Goal: Task Accomplishment & Management: Use online tool/utility

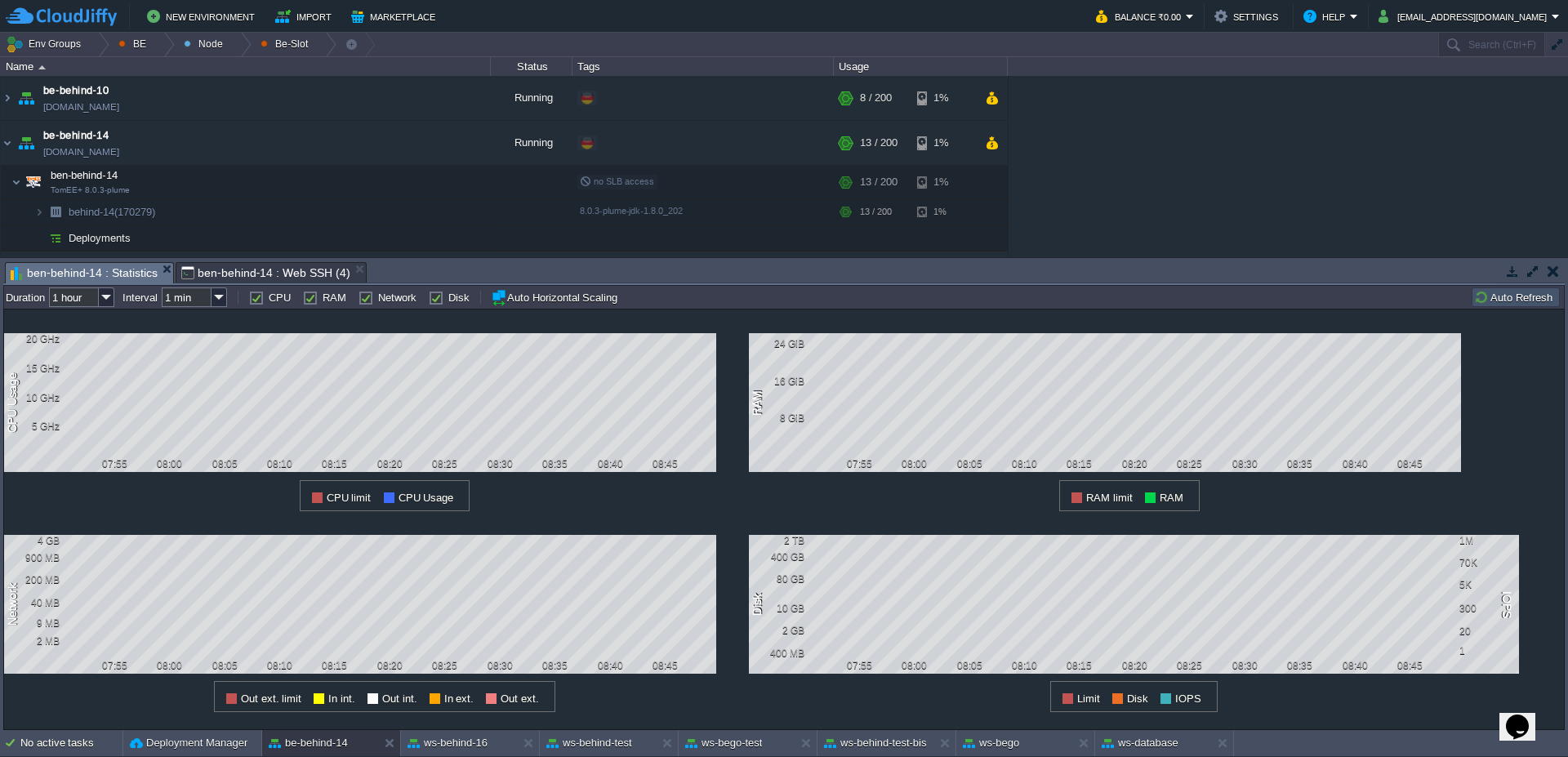
click at [1513, 303] on button "Auto Refresh" at bounding box center [1516, 296] width 83 height 15
click at [1505, 290] on button "Auto Refresh" at bounding box center [1516, 296] width 83 height 15
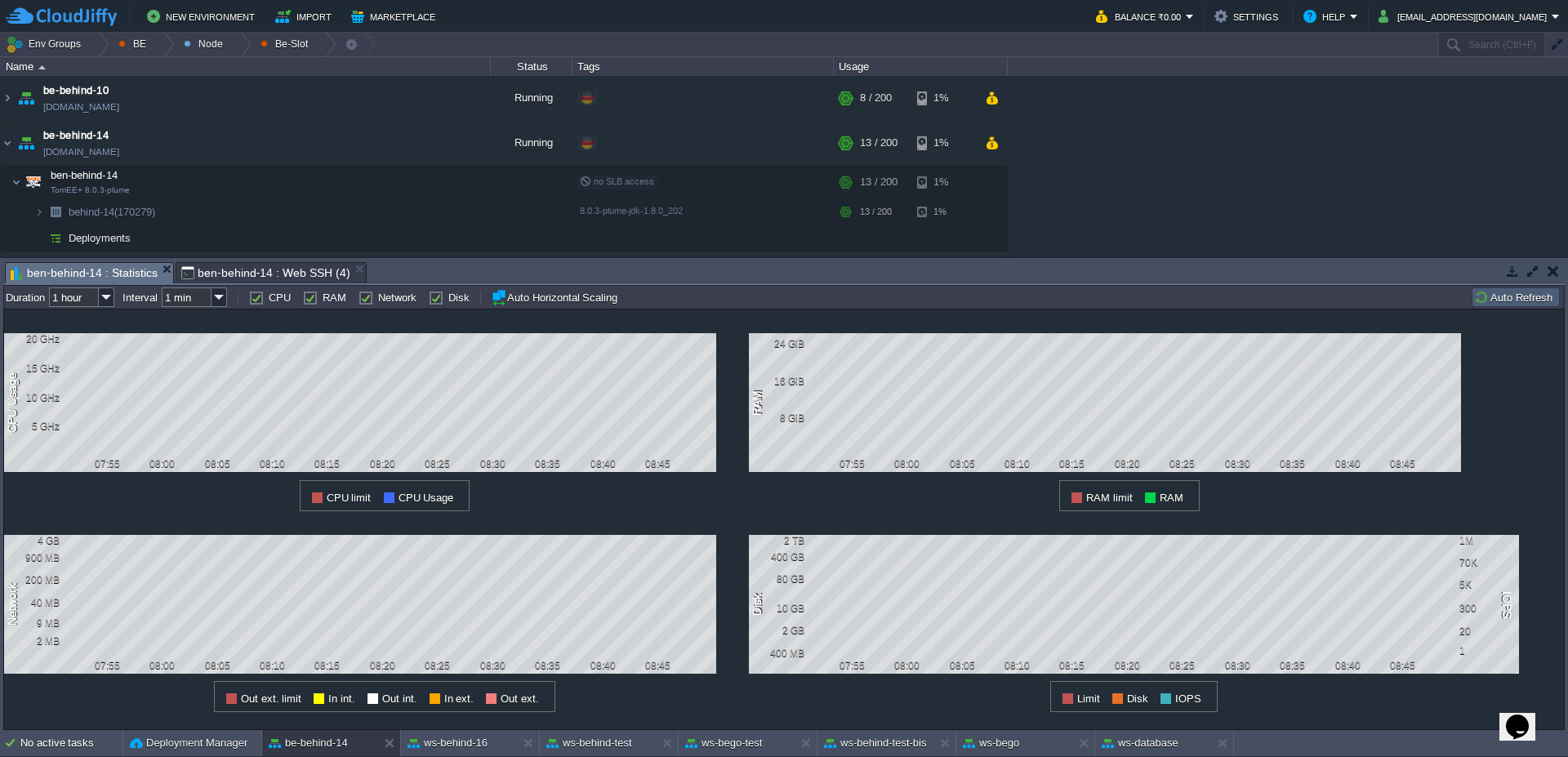
click at [1505, 290] on button "Auto Refresh" at bounding box center [1516, 296] width 83 height 15
click at [1499, 307] on div "all Duration 1 hour Interval 1 min CPU RAM Network Disk Auto Horizontal Scaling…" at bounding box center [784, 296] width 1561 height 24
click at [1499, 301] on button "Auto Refresh" at bounding box center [1516, 296] width 83 height 15
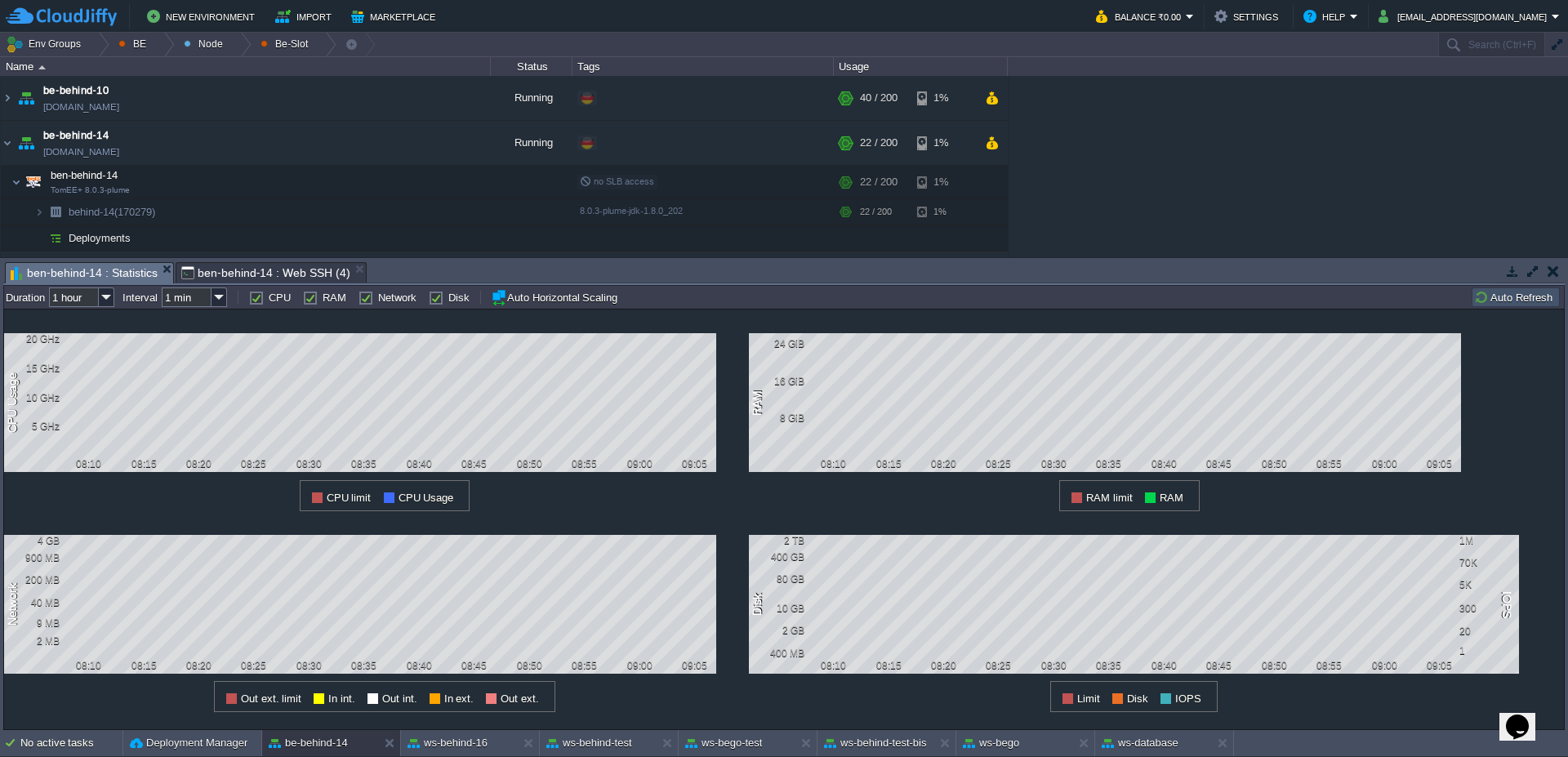
click at [1503, 300] on button "Auto Refresh" at bounding box center [1516, 296] width 83 height 15
click at [619, 756] on div "No active tasks Deployment Manager be-behind-14 ws-behind-16 ws-behind-test ws-…" at bounding box center [784, 743] width 1568 height 27
click at [613, 747] on button "ws-behind-test" at bounding box center [589, 743] width 86 height 17
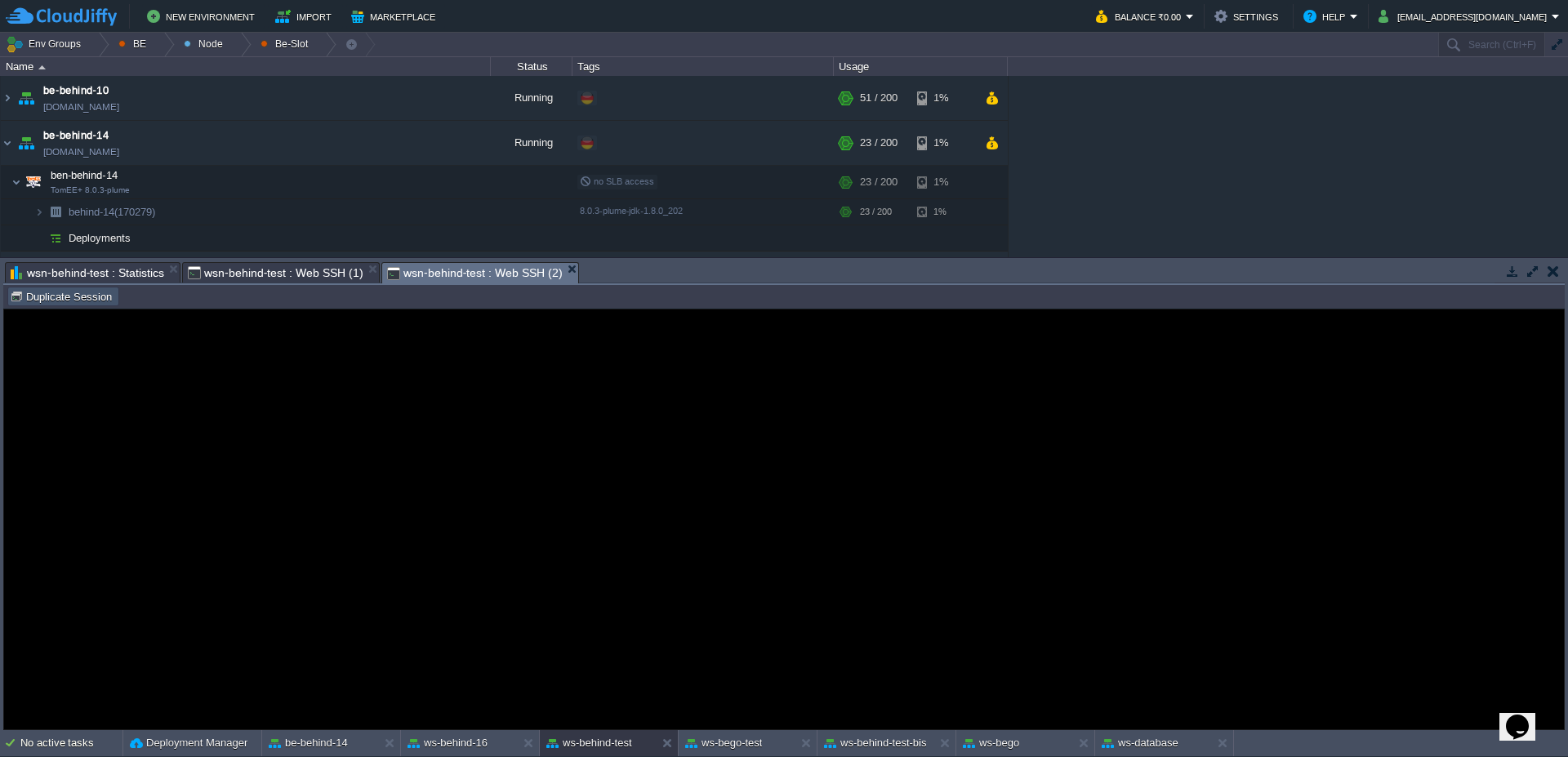
click at [80, 298] on button "Duplicate Session" at bounding box center [63, 296] width 107 height 15
type input "#000000"
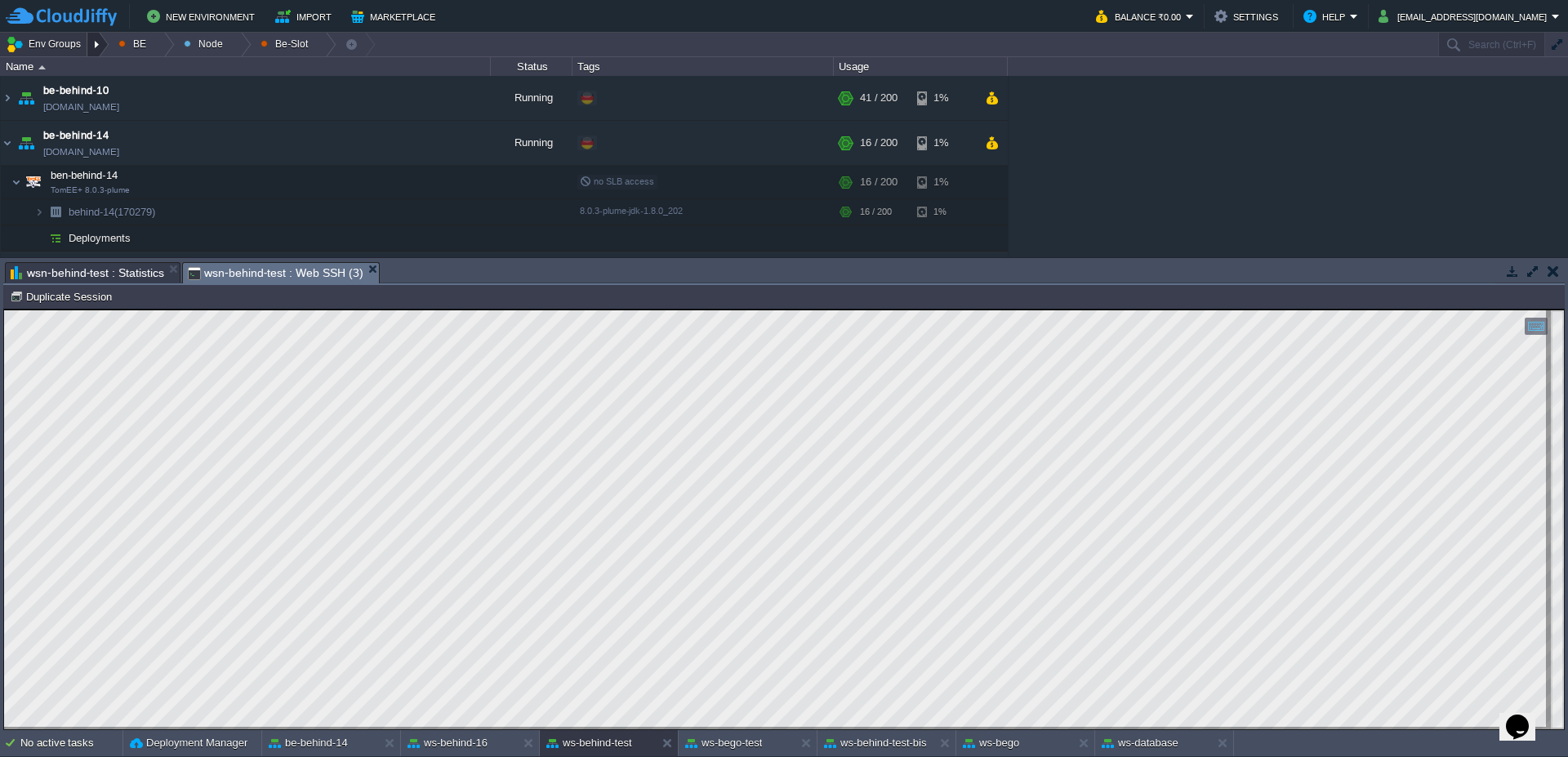
click at [101, 52] on div at bounding box center [98, 44] width 22 height 24
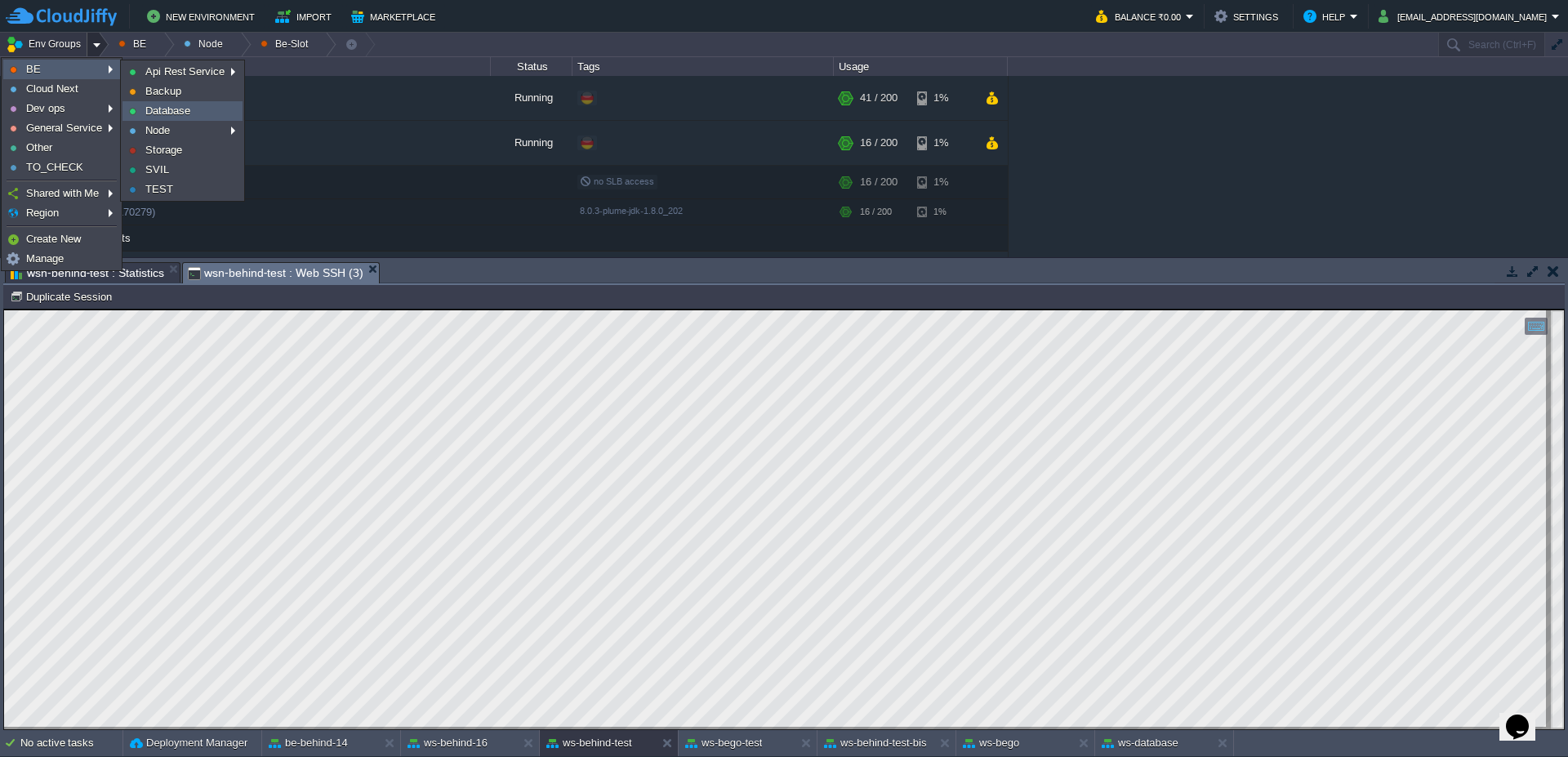
click at [172, 115] on span "Database" at bounding box center [167, 111] width 44 height 12
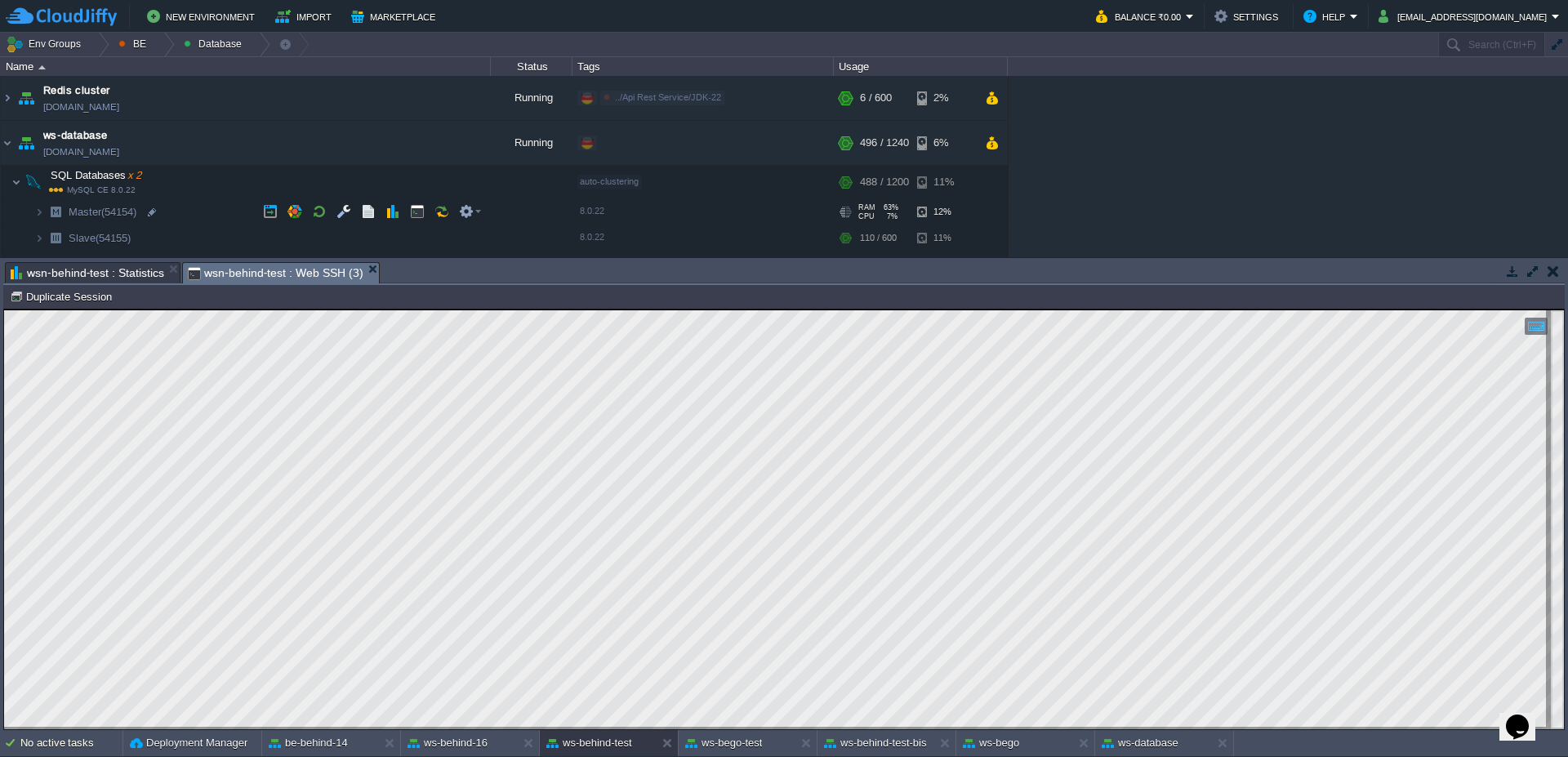
click at [34, 217] on span at bounding box center [18, 211] width 34 height 12
click at [39, 209] on img at bounding box center [40, 212] width 10 height 26
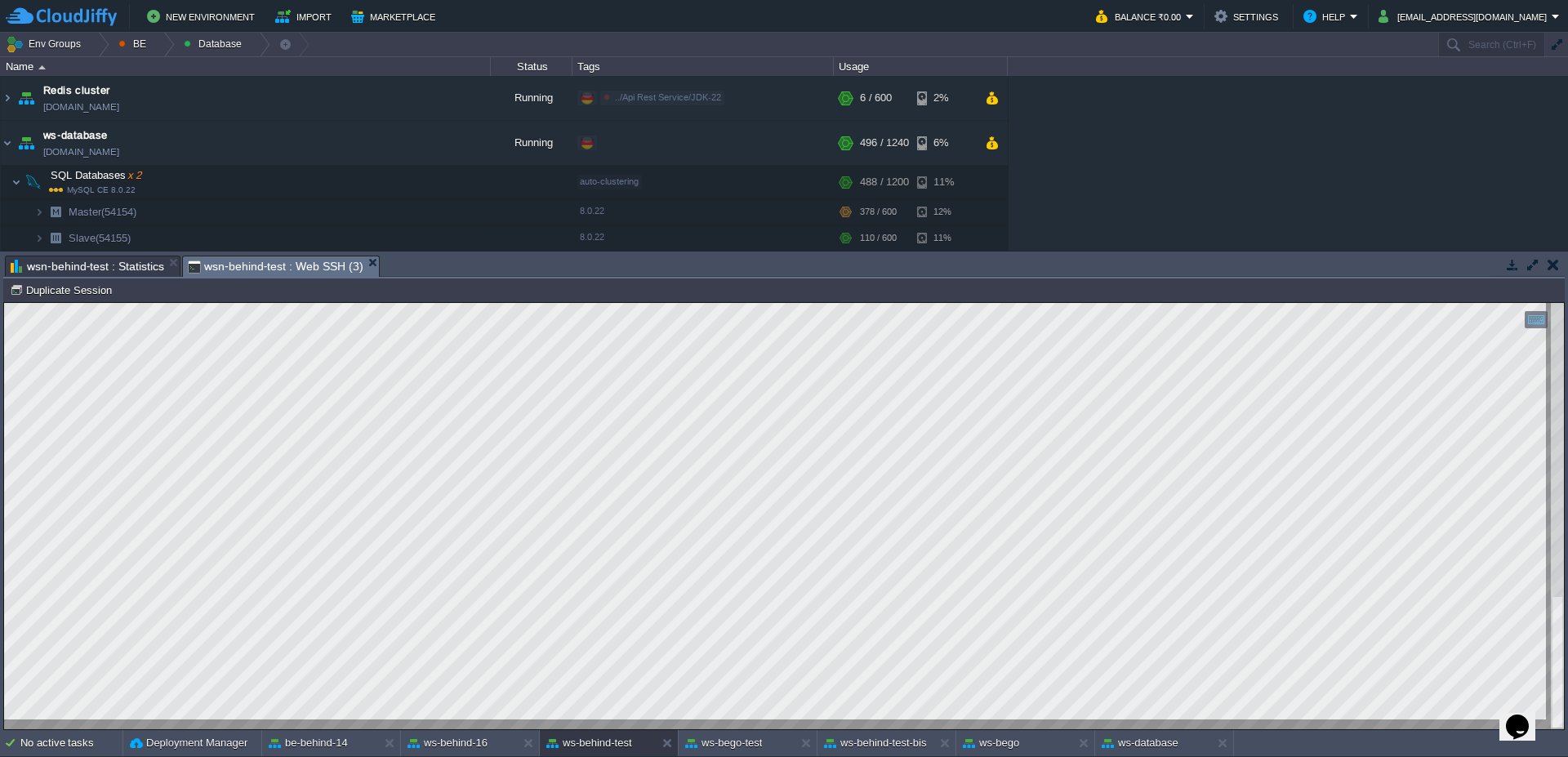
click at [859, 756] on div "No active tasks Deployment Manager be-behind-14 ws-behind-16 ws-behind-test ws-…" at bounding box center [784, 743] width 1568 height 27
click at [867, 751] on div "ws-behind-test-bis" at bounding box center [874, 743] width 116 height 26
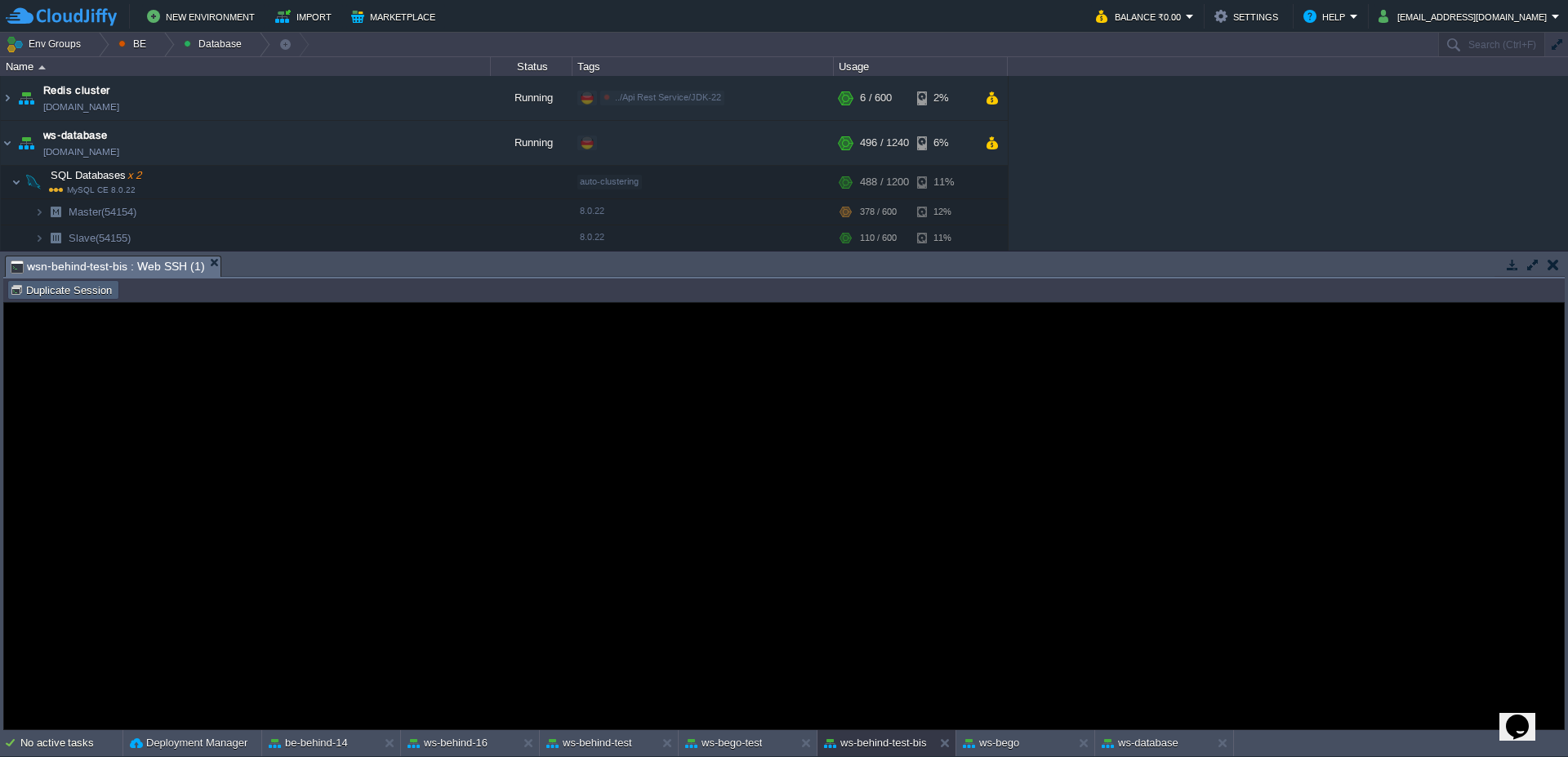
click at [48, 295] on button "Duplicate Session" at bounding box center [63, 290] width 107 height 15
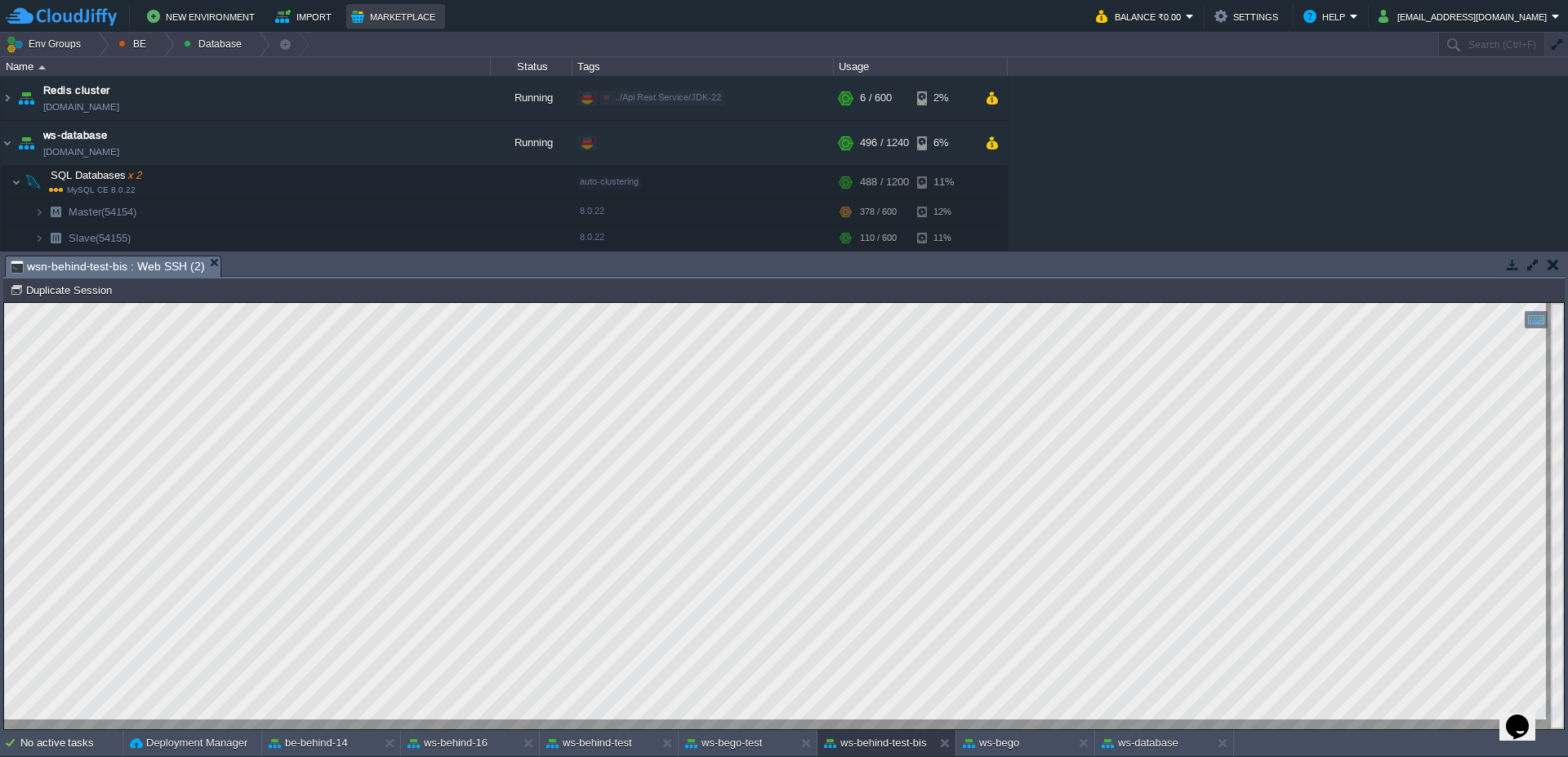
type input "#000000"
click at [331, 739] on button "be-behind-14" at bounding box center [308, 743] width 79 height 17
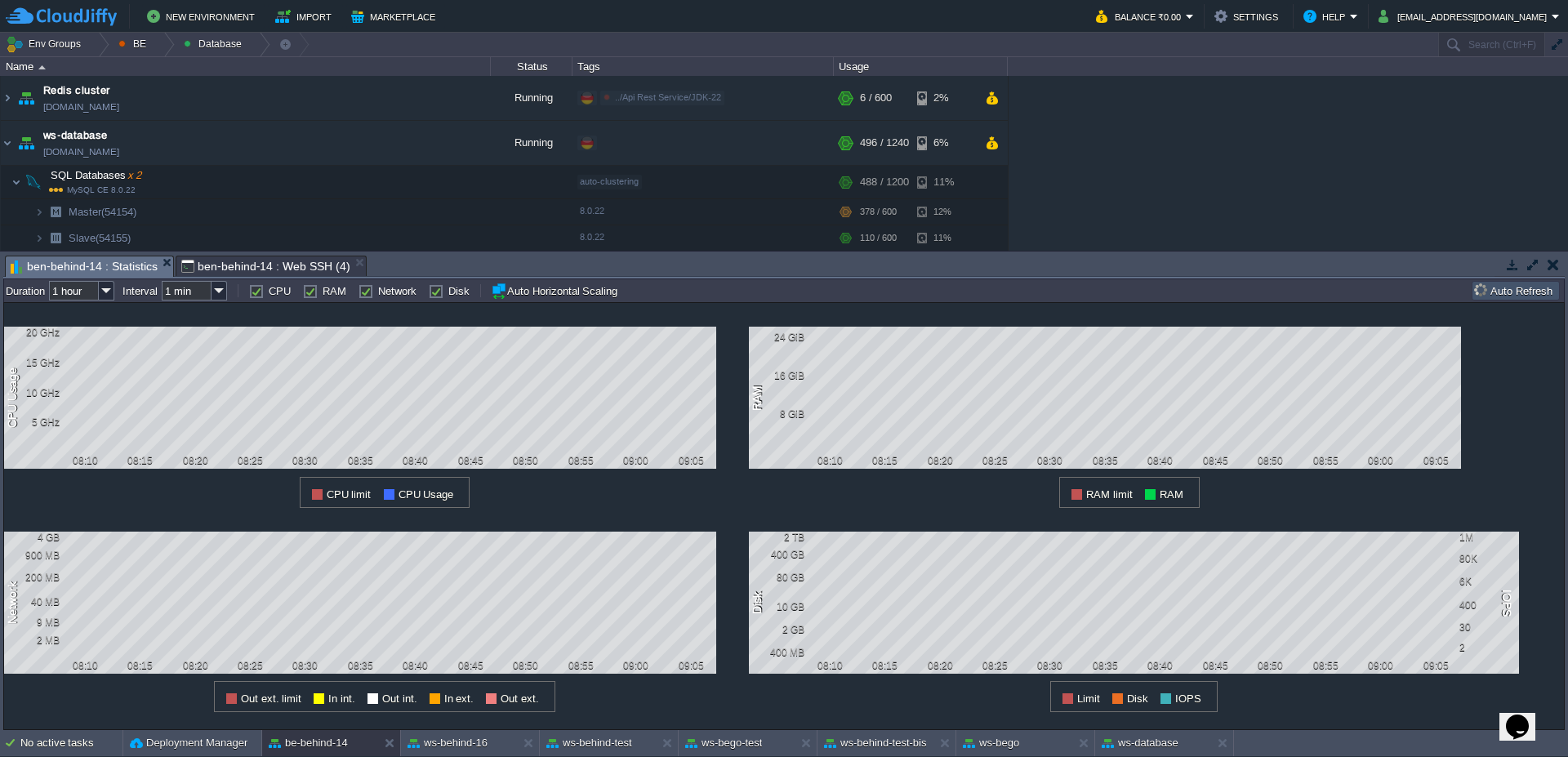
click at [1521, 292] on button "Auto Refresh" at bounding box center [1516, 291] width 83 height 15
click at [914, 747] on button "ws-behind-test-bis" at bounding box center [875, 743] width 103 height 17
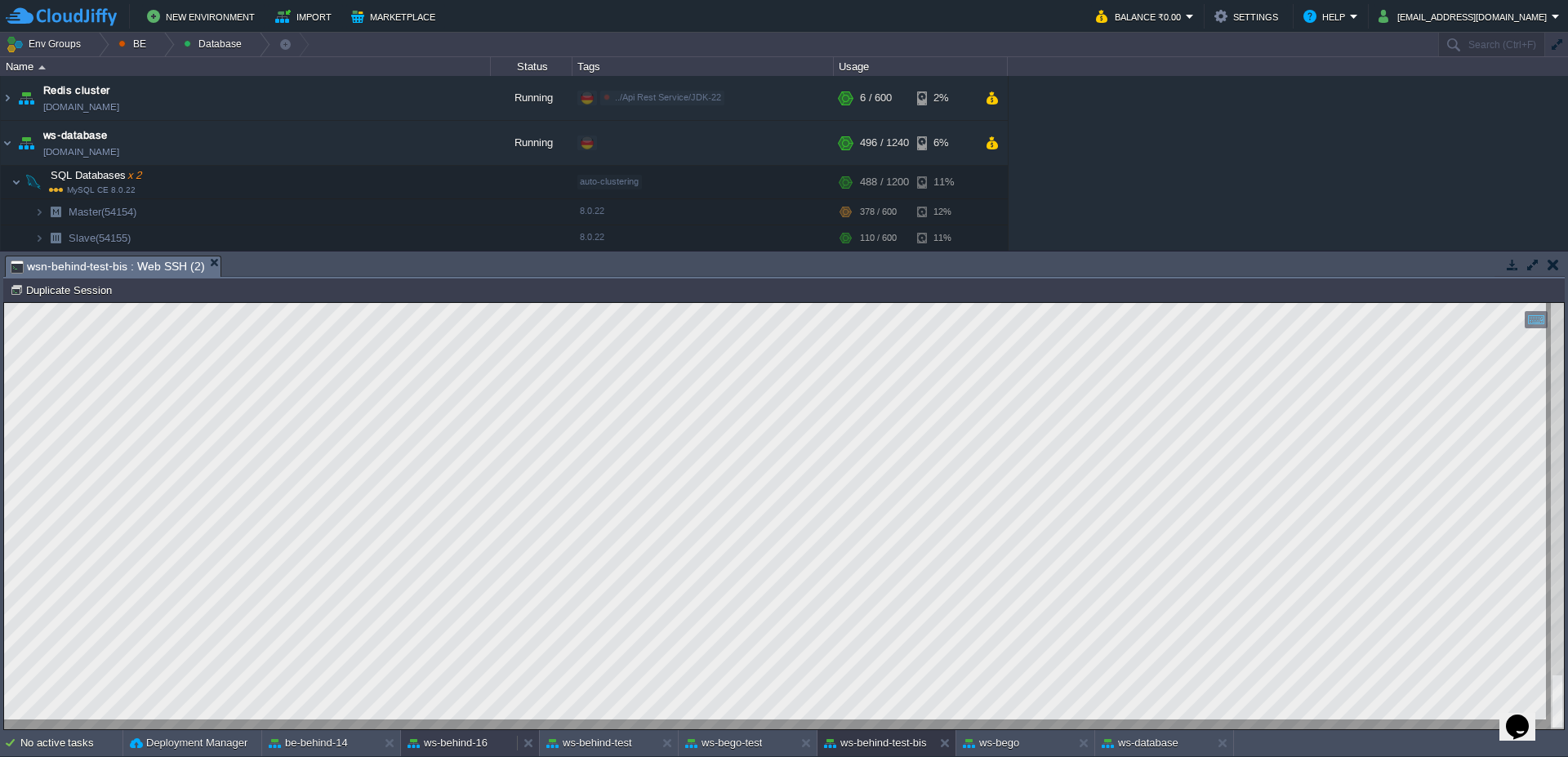
click at [449, 746] on button "ws-behind-16" at bounding box center [447, 743] width 80 height 17
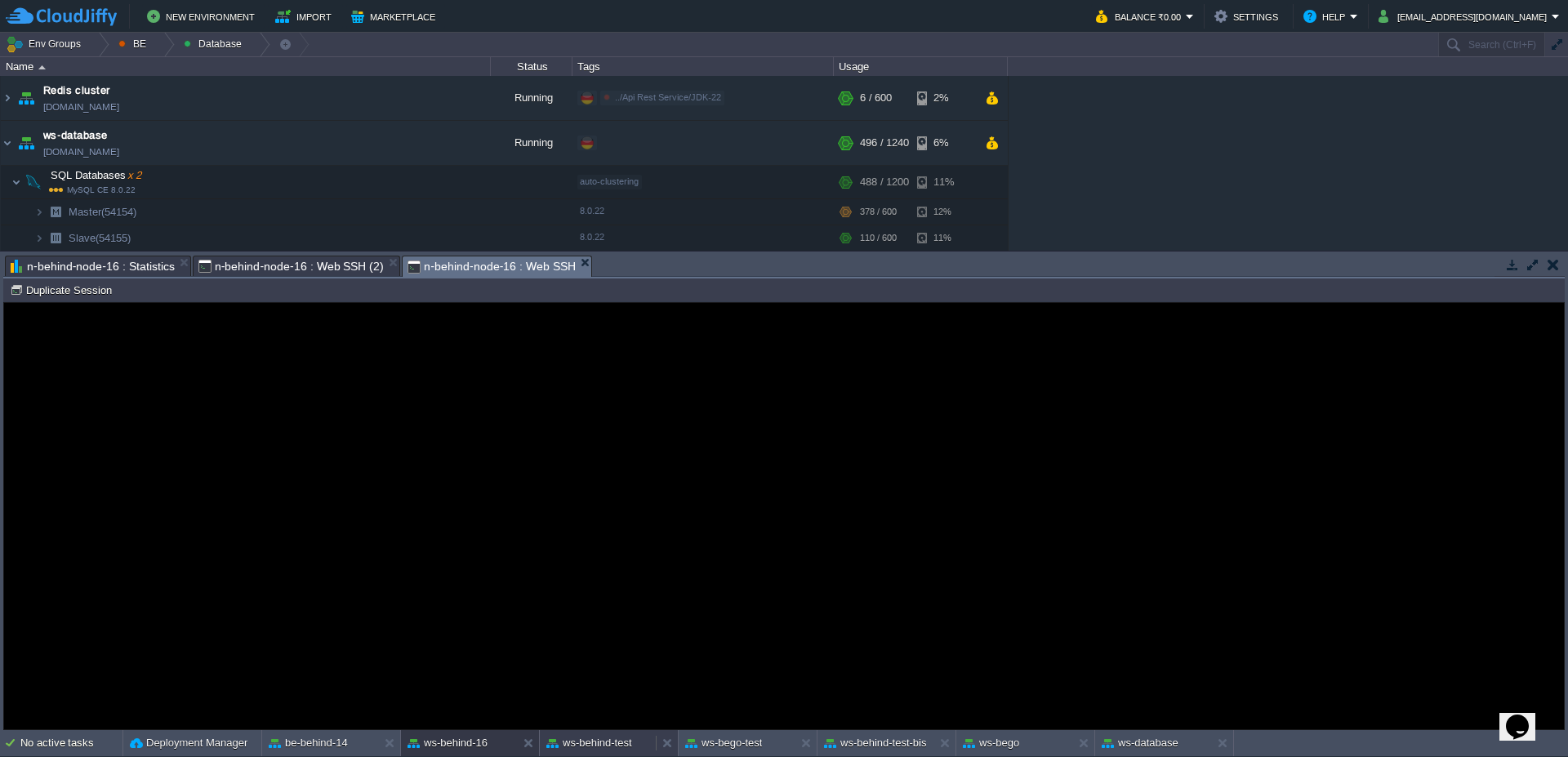
click at [599, 746] on button "ws-behind-test" at bounding box center [589, 743] width 86 height 17
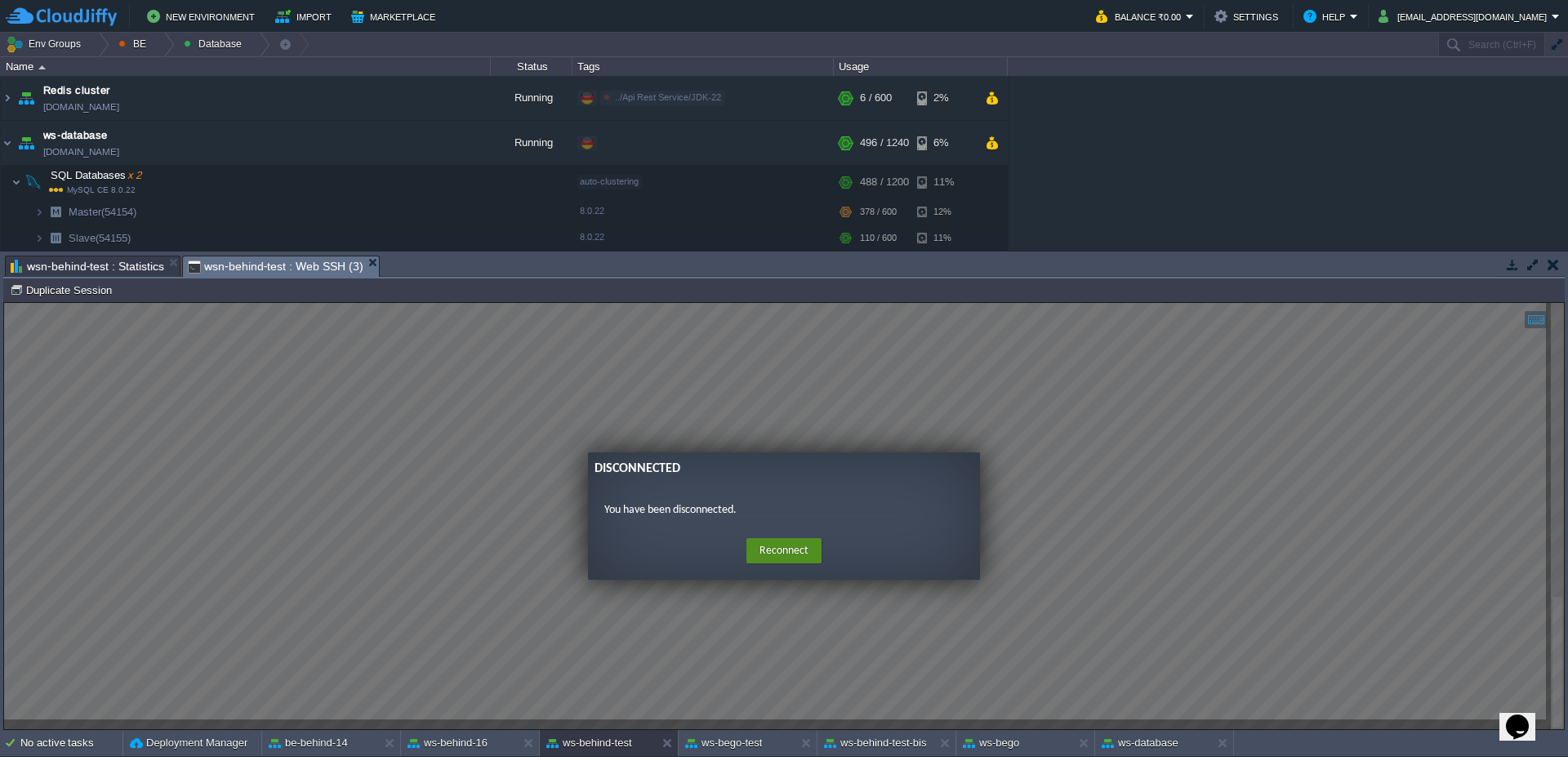
click at [763, 558] on button "Reconnect" at bounding box center [784, 551] width 75 height 26
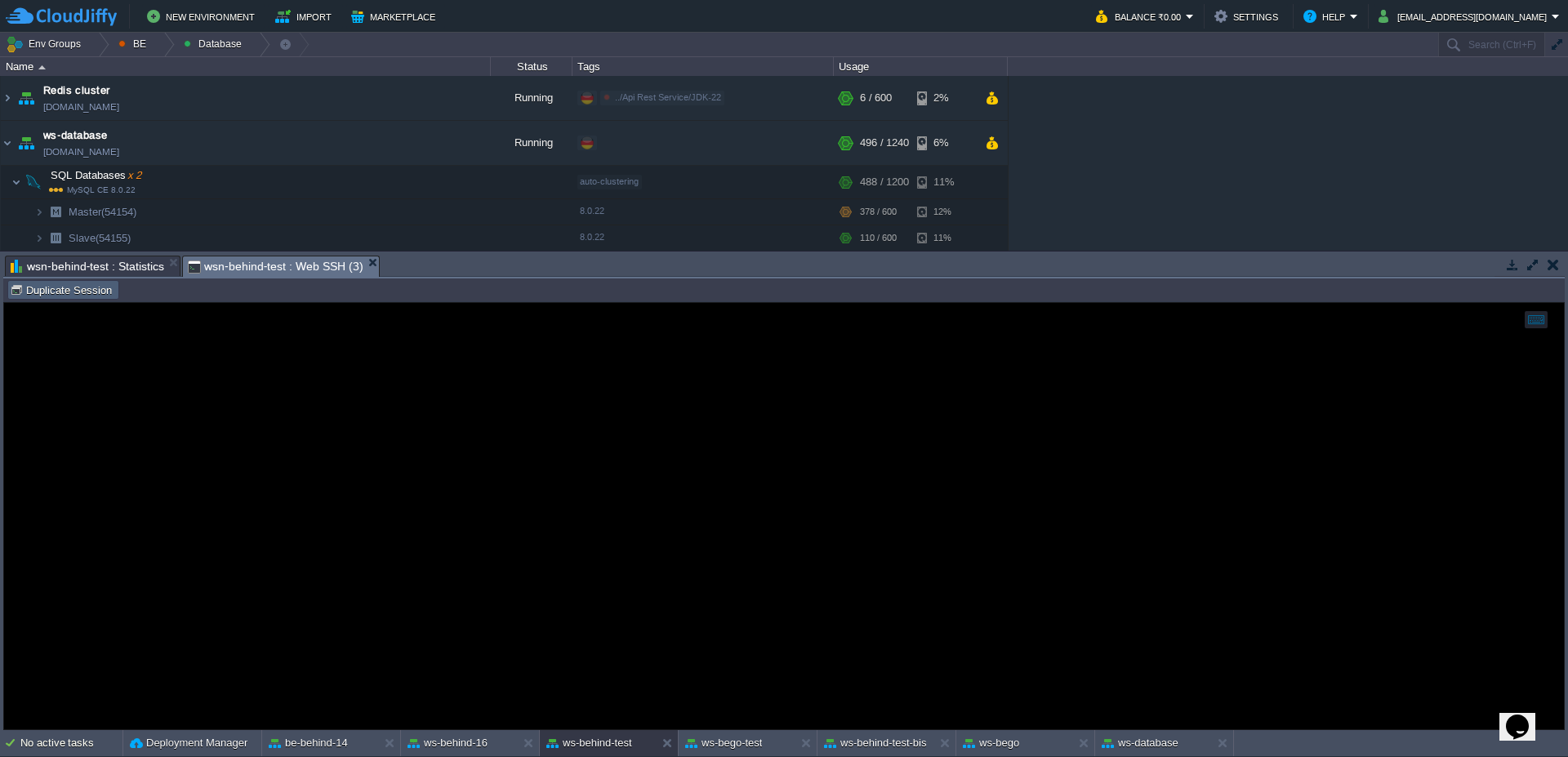
drag, startPoint x: 89, startPoint y: 293, endPoint x: 233, endPoint y: 260, distance: 147.7
click at [87, 293] on button "Duplicate Session" at bounding box center [63, 290] width 107 height 15
type input "#000000"
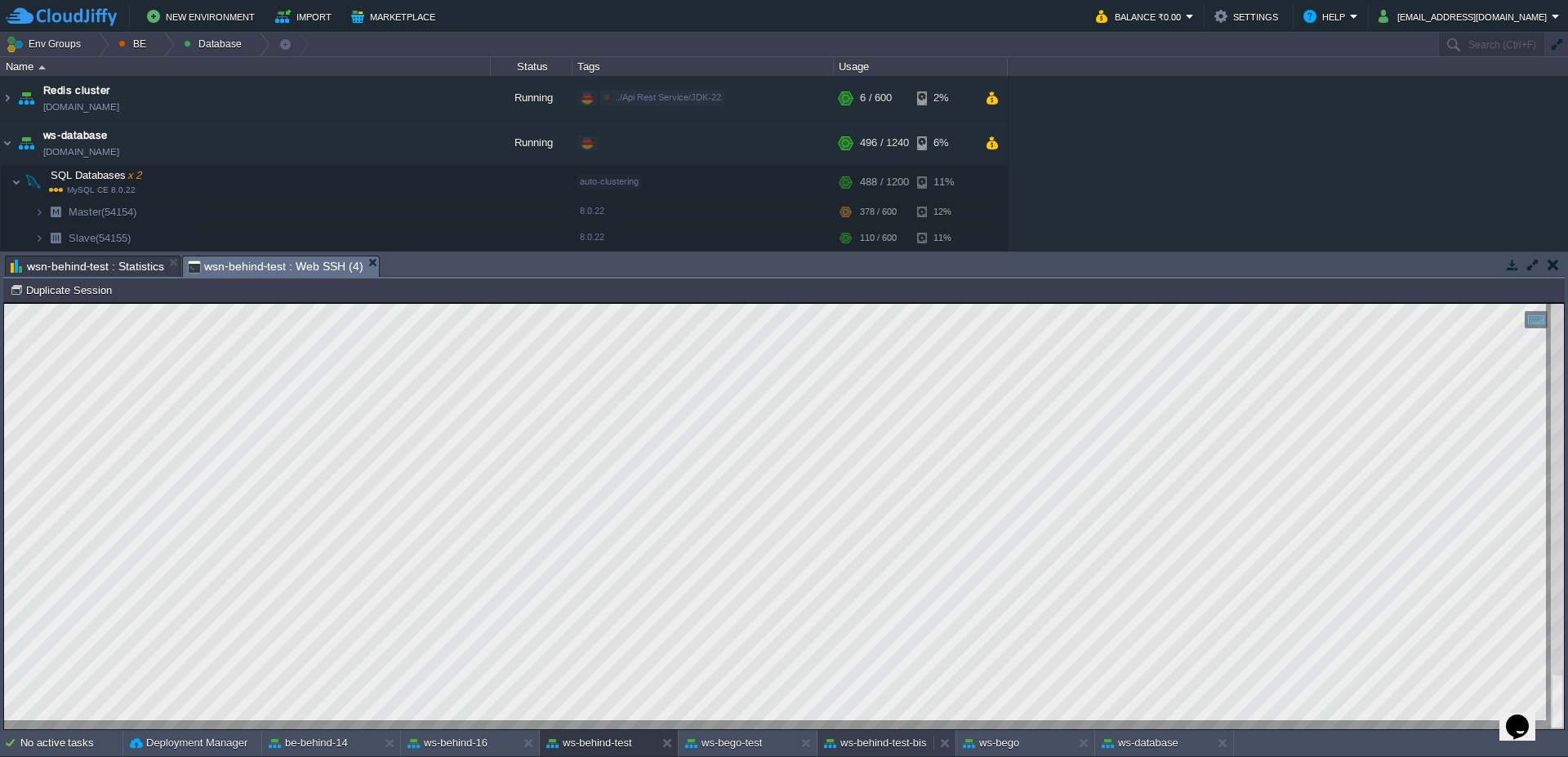
click at [882, 741] on button "ws-behind-test-bis" at bounding box center [875, 743] width 103 height 17
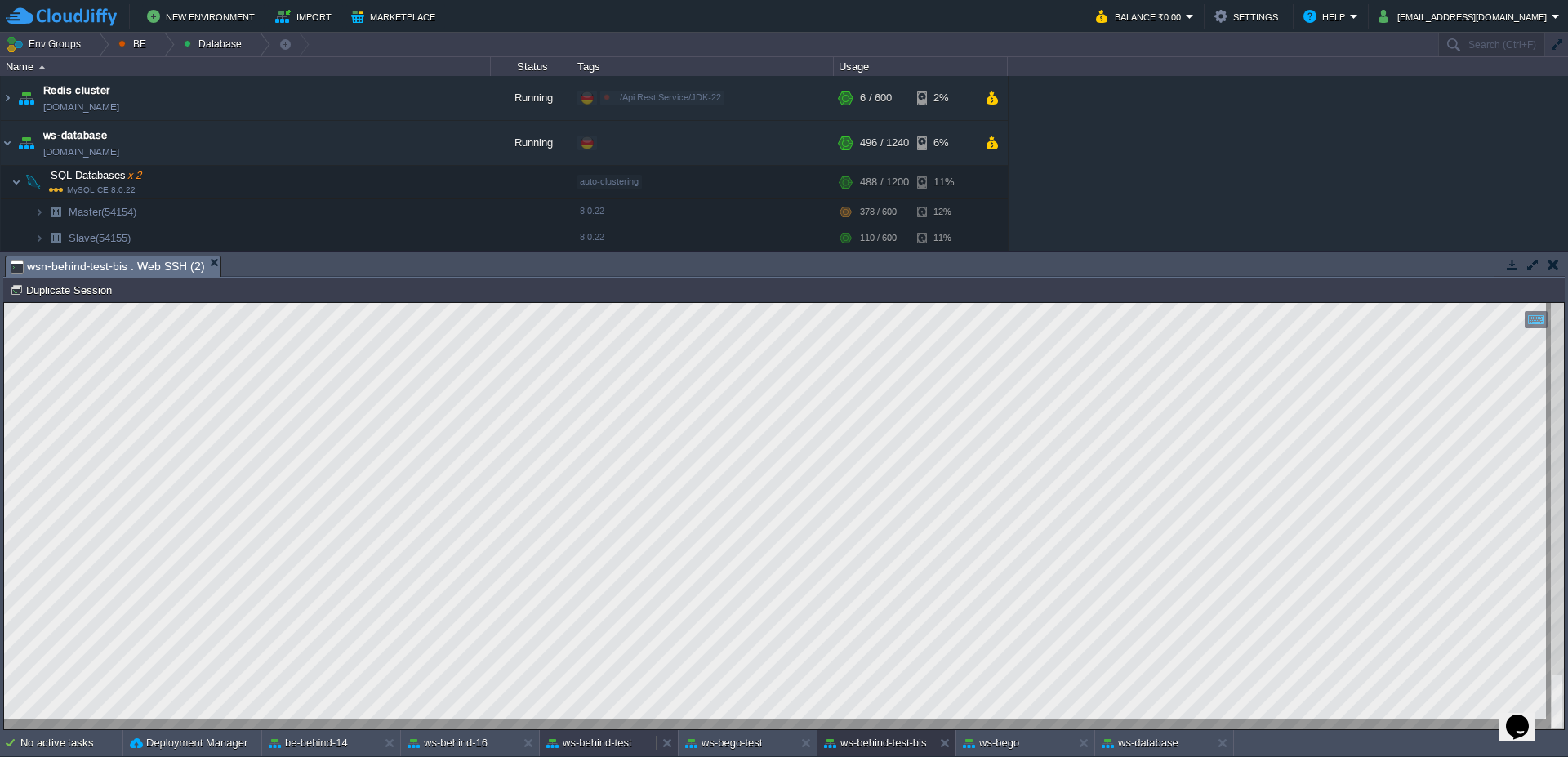
click at [580, 746] on button "ws-behind-test" at bounding box center [589, 743] width 86 height 17
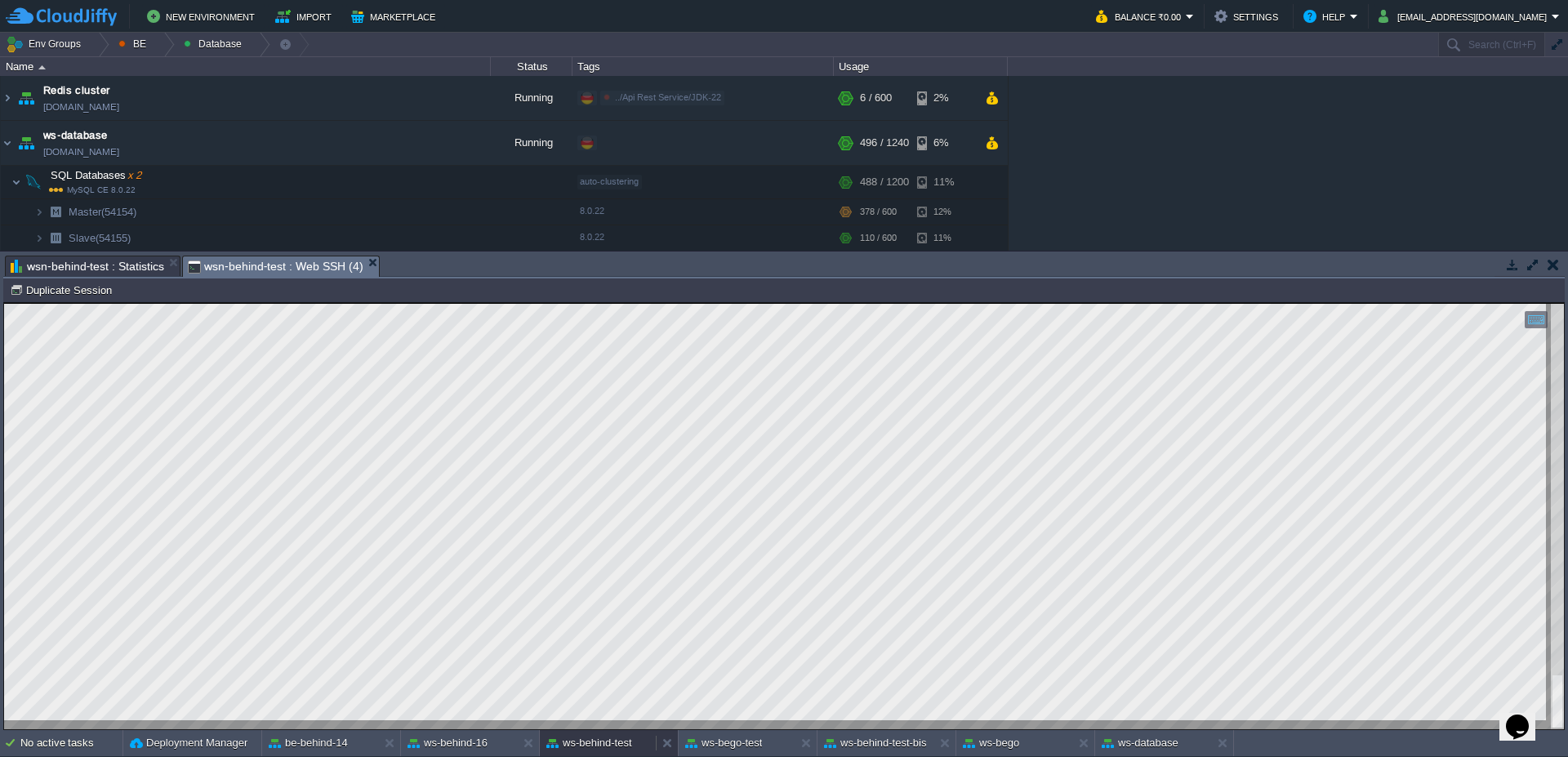
click at [597, 744] on button "ws-behind-test" at bounding box center [589, 743] width 86 height 17
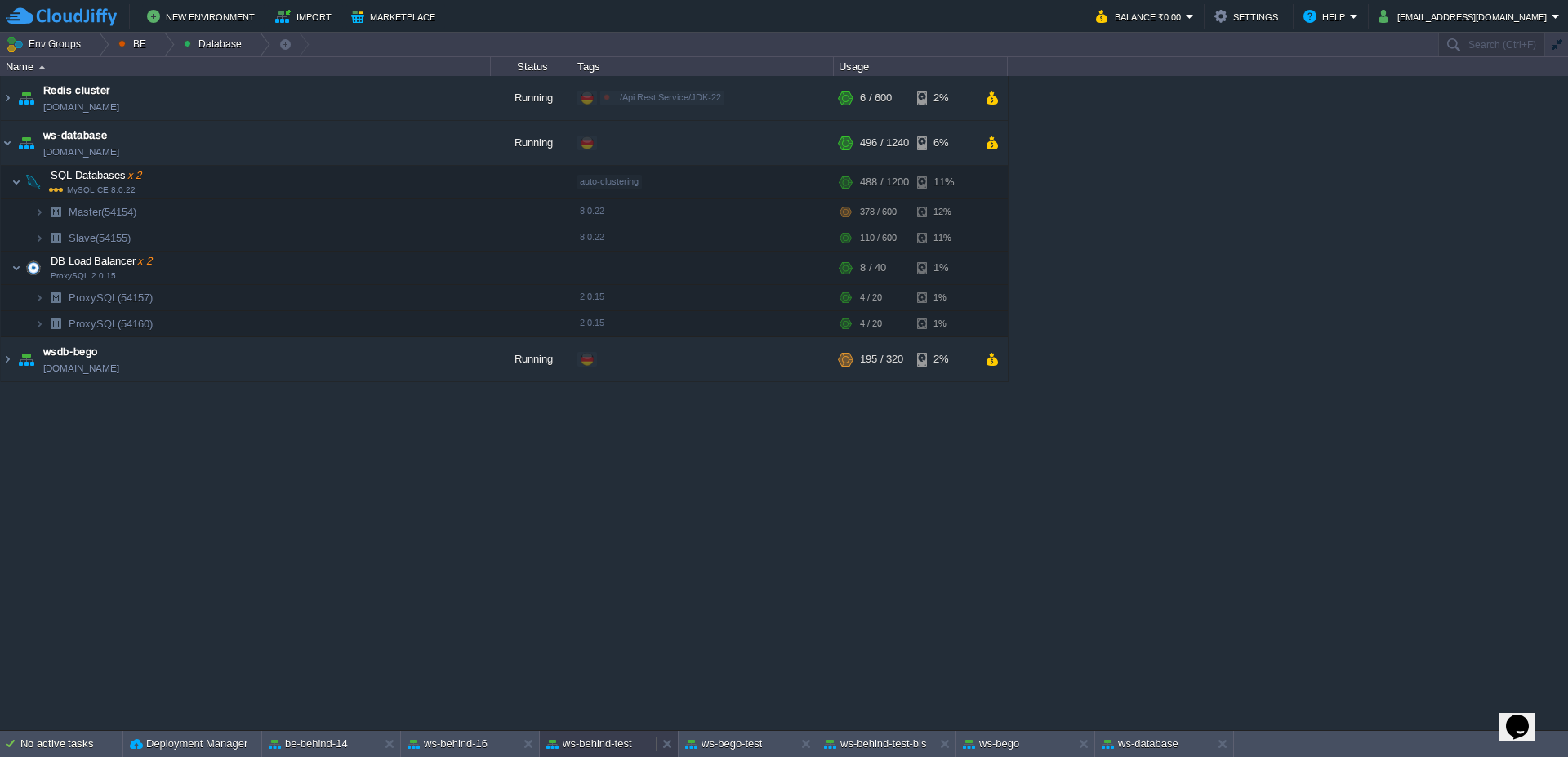
click at [628, 746] on button "ws-behind-test" at bounding box center [589, 744] width 86 height 17
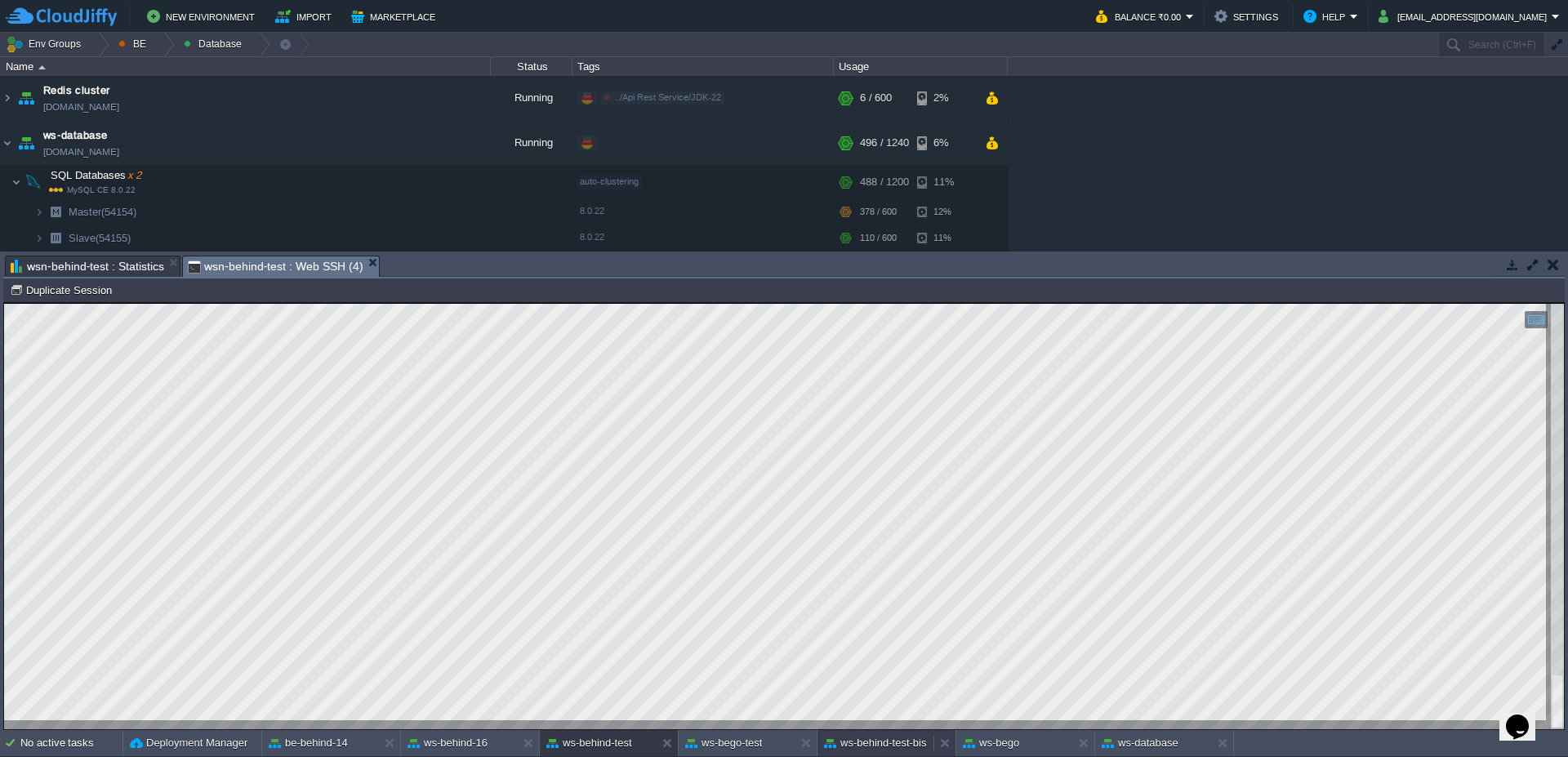
click at [892, 747] on button "ws-behind-test-bis" at bounding box center [875, 743] width 103 height 17
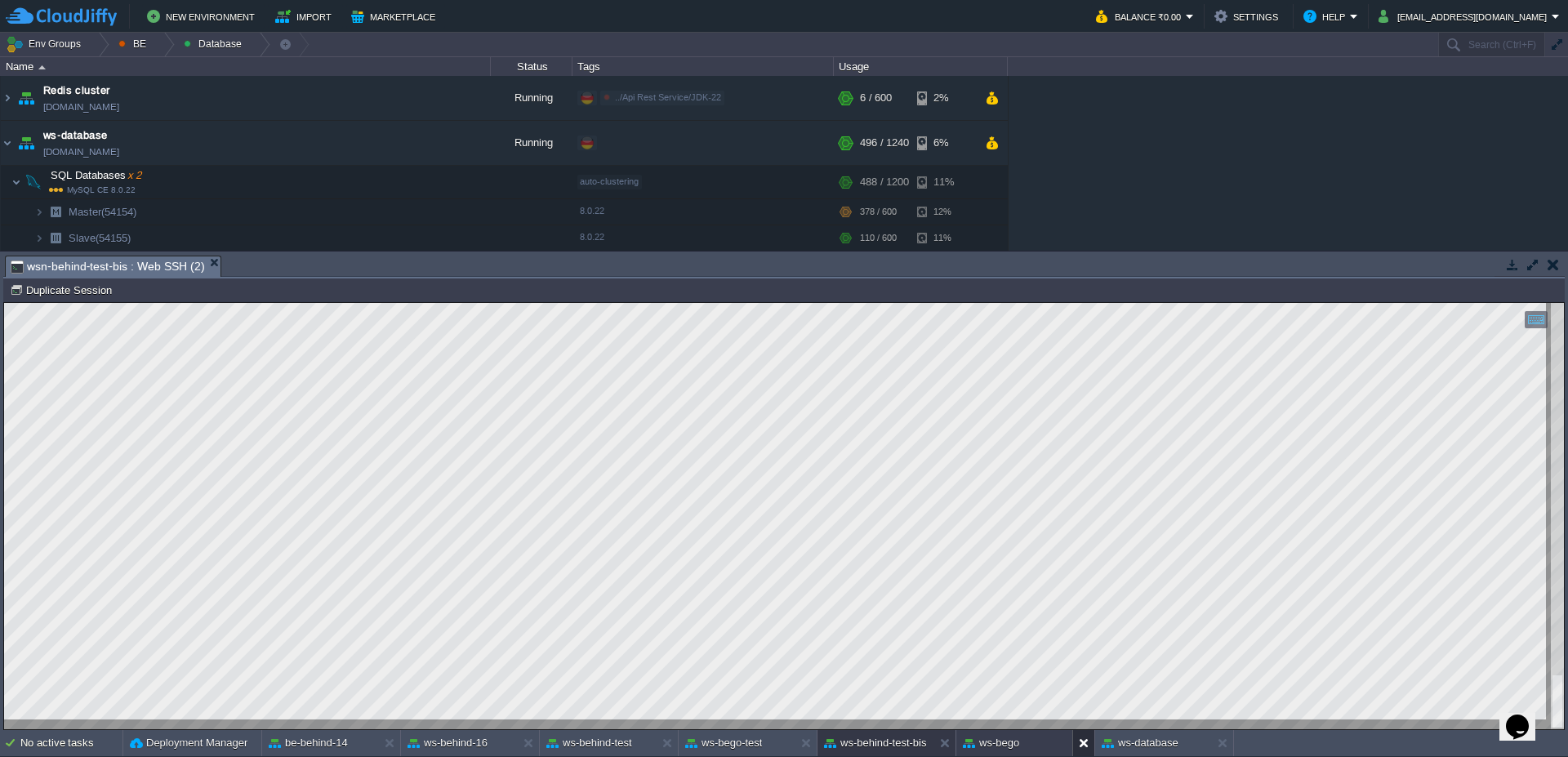
click at [1079, 746] on button at bounding box center [1087, 743] width 17 height 17
click at [1000, 750] on button "ws-database" at bounding box center [1001, 743] width 77 height 17
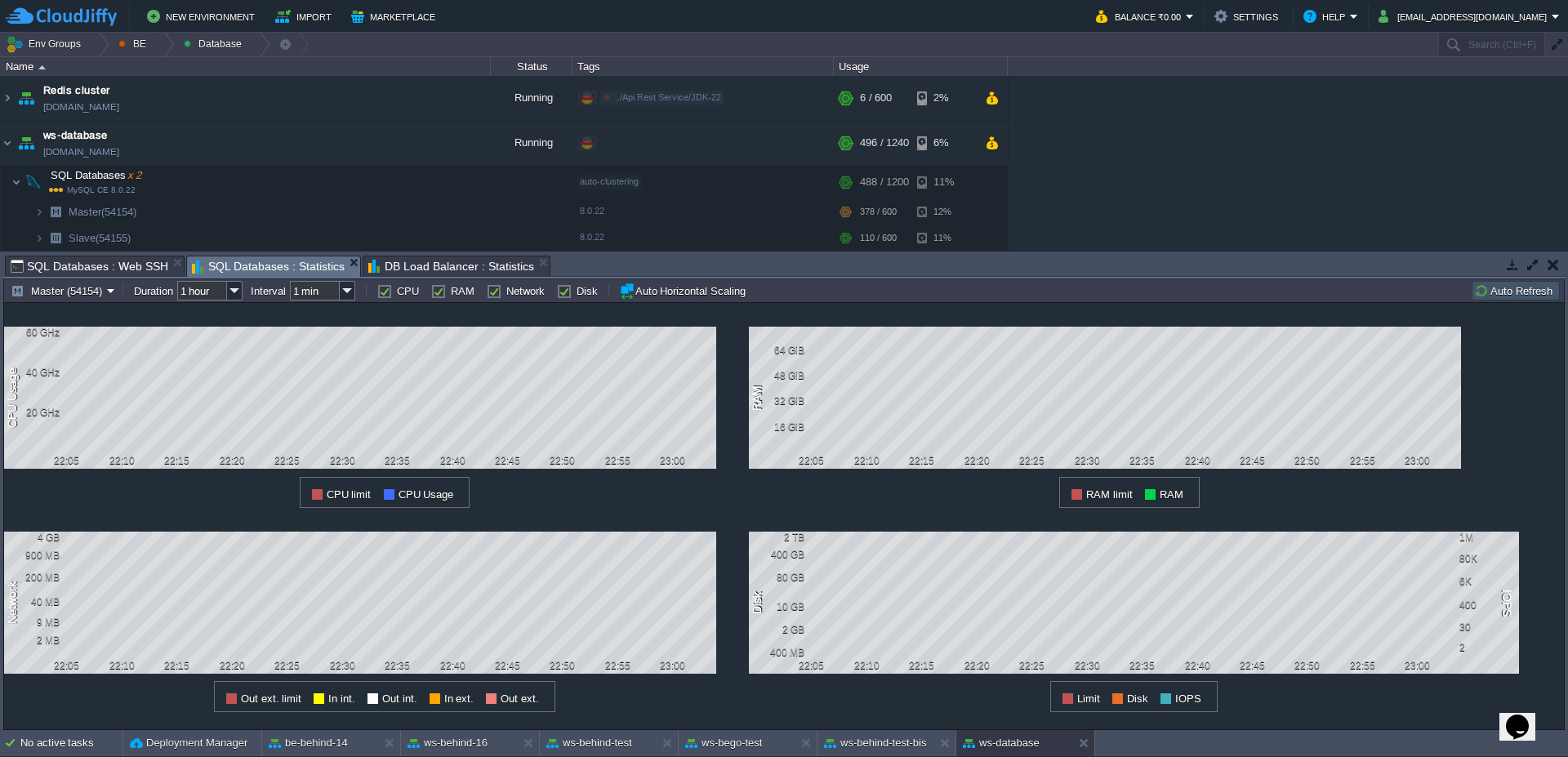
click at [1491, 294] on button "Auto Refresh" at bounding box center [1516, 291] width 83 height 15
click at [878, 740] on button "ws-behind-test-bis" at bounding box center [875, 743] width 103 height 17
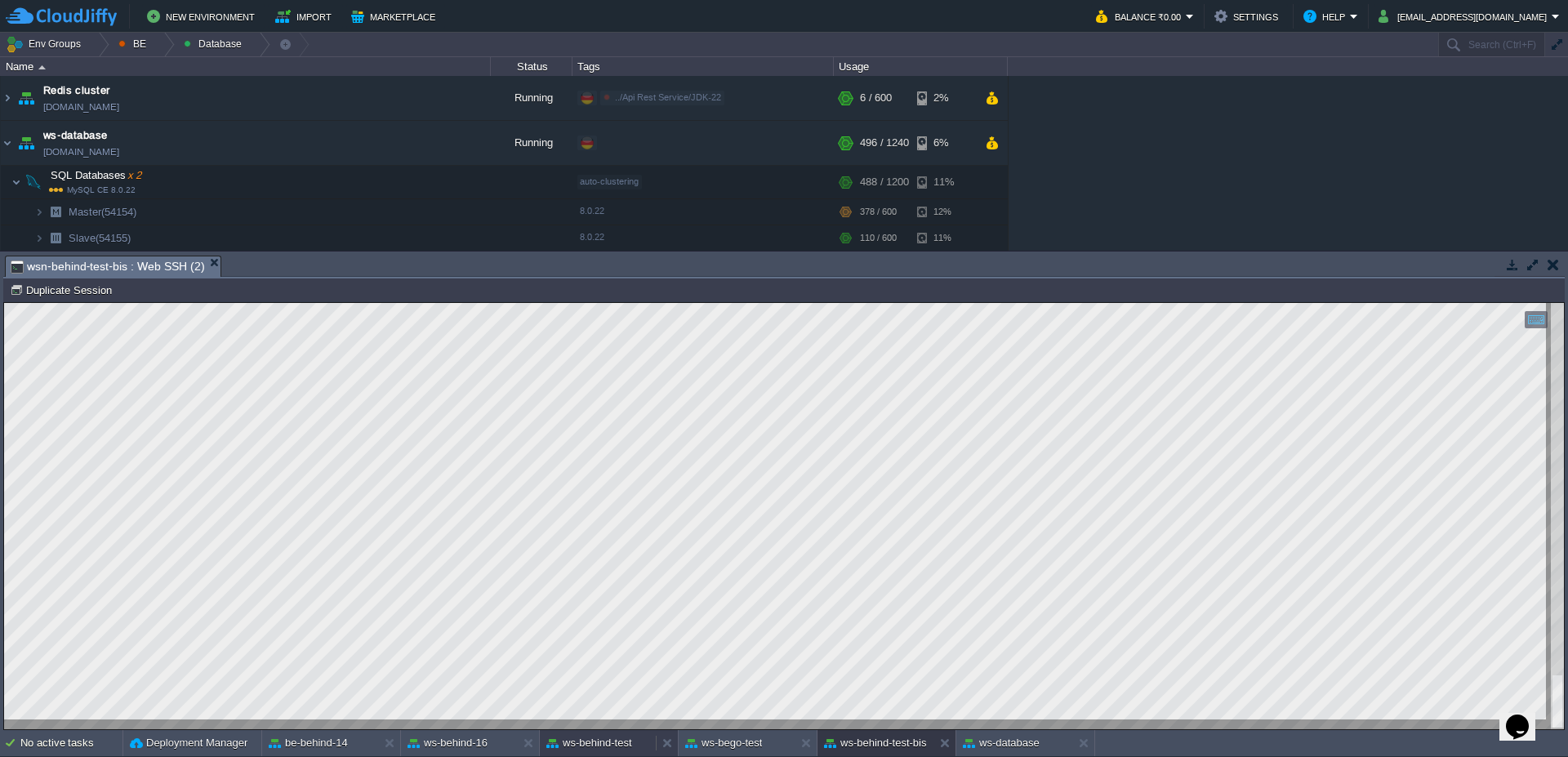
click at [612, 741] on button "ws-behind-test" at bounding box center [589, 743] width 86 height 17
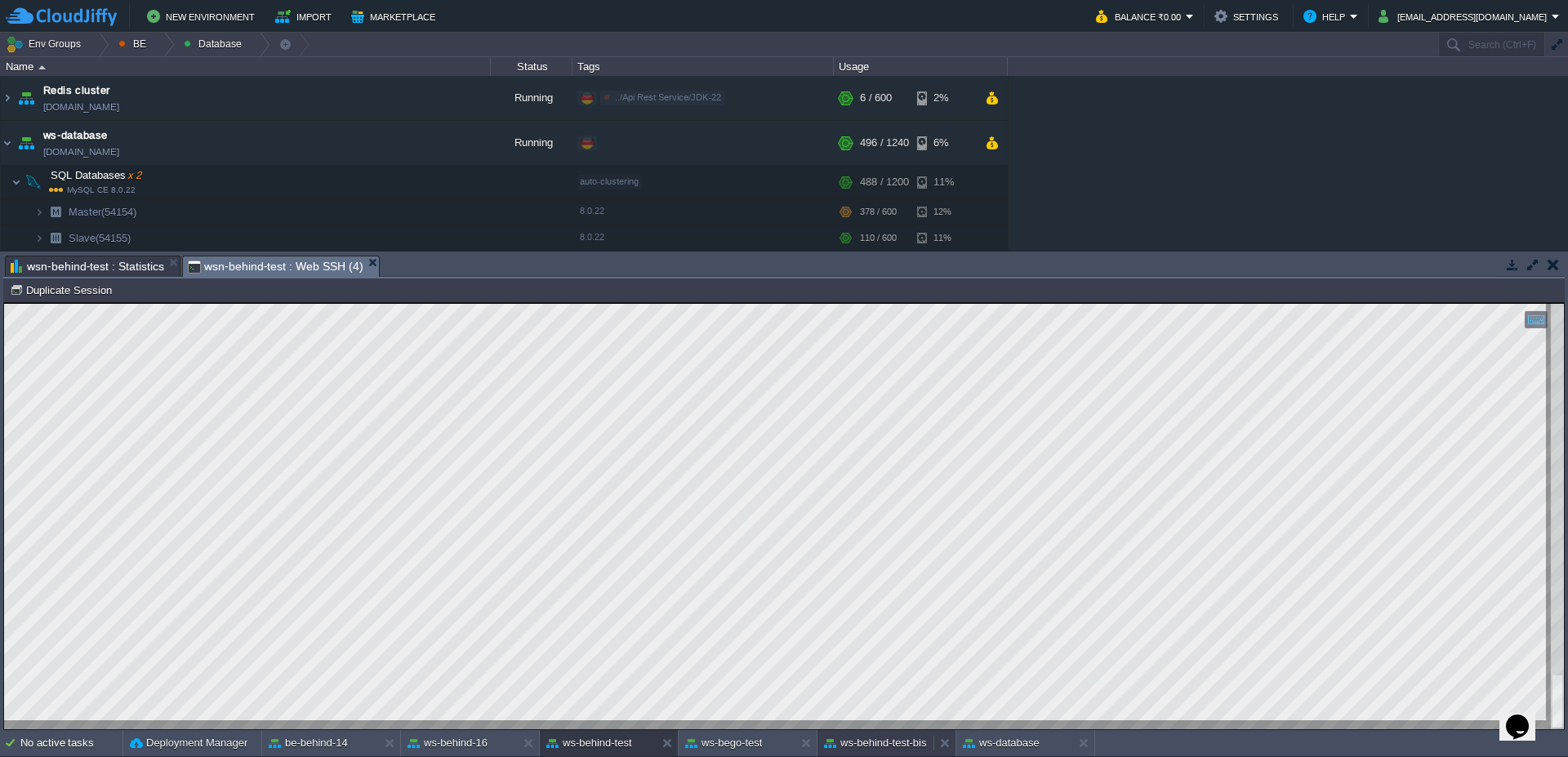
click at [892, 750] on button "ws-behind-test-bis" at bounding box center [875, 743] width 103 height 17
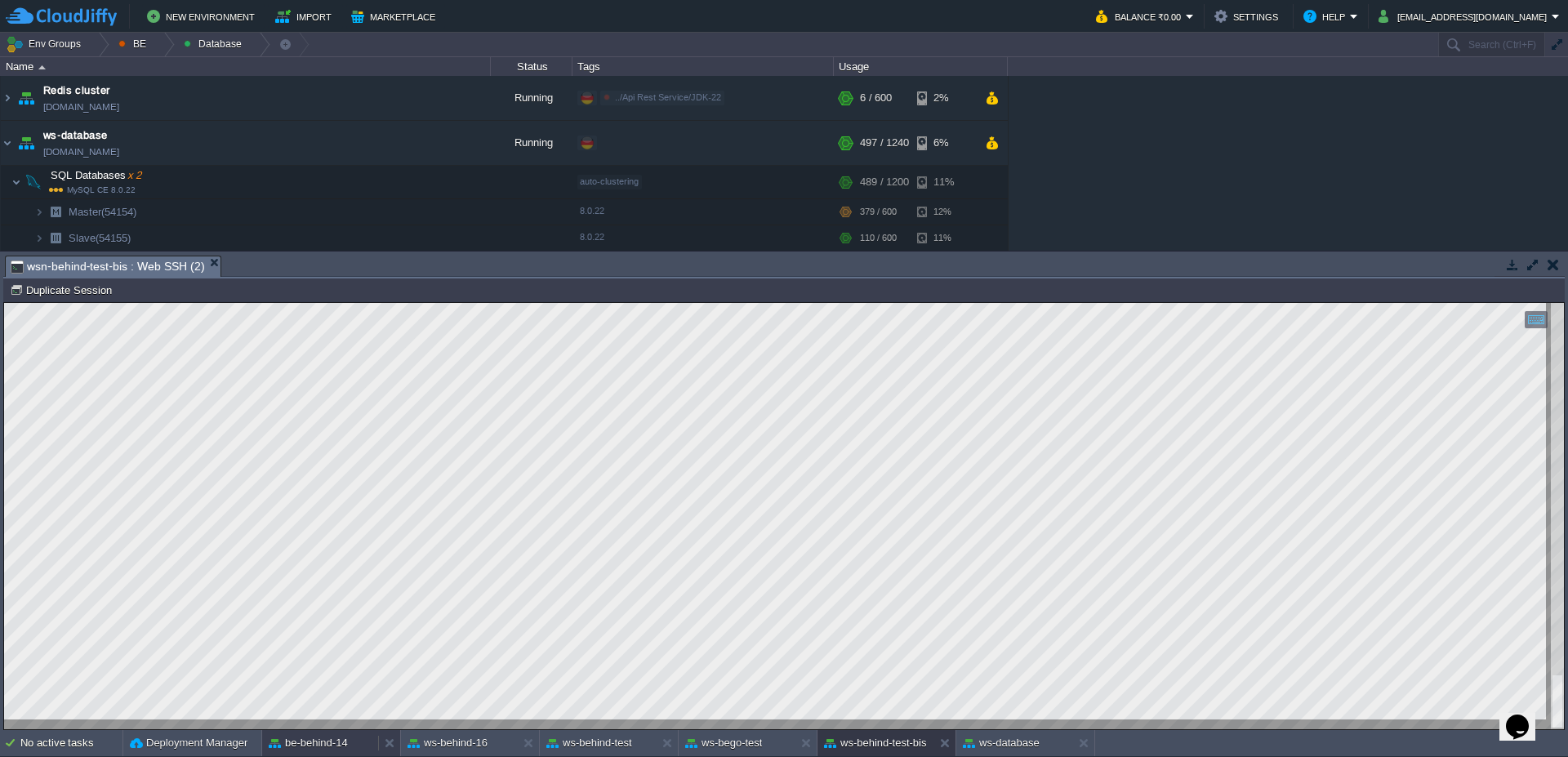
click at [325, 739] on button "be-behind-14" at bounding box center [308, 743] width 79 height 17
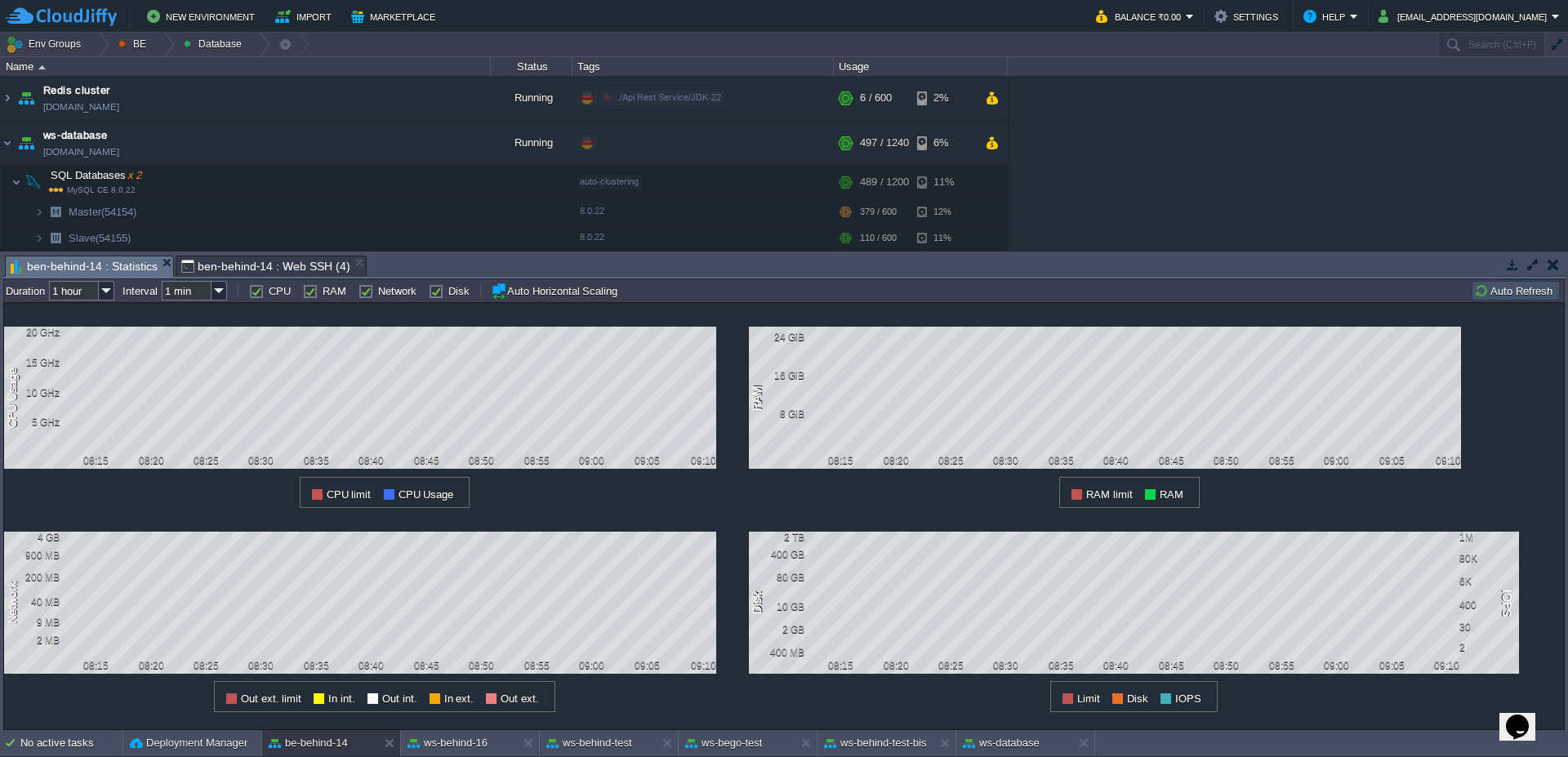
click at [1508, 297] on button "Auto Refresh" at bounding box center [1516, 291] width 83 height 15
